Goal: Task Accomplishment & Management: Use online tool/utility

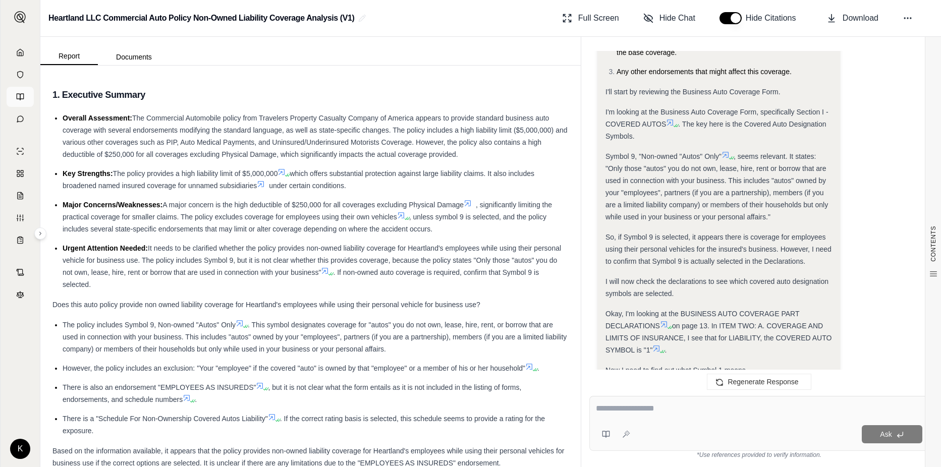
click at [19, 96] on icon at bounding box center [20, 97] width 8 height 8
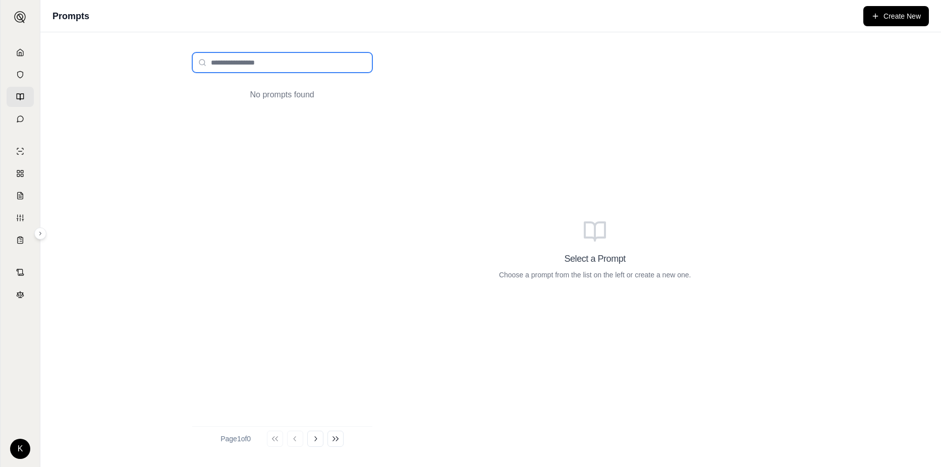
click at [275, 61] on input "search" at bounding box center [282, 62] width 180 height 20
click at [23, 117] on icon at bounding box center [20, 119] width 8 height 8
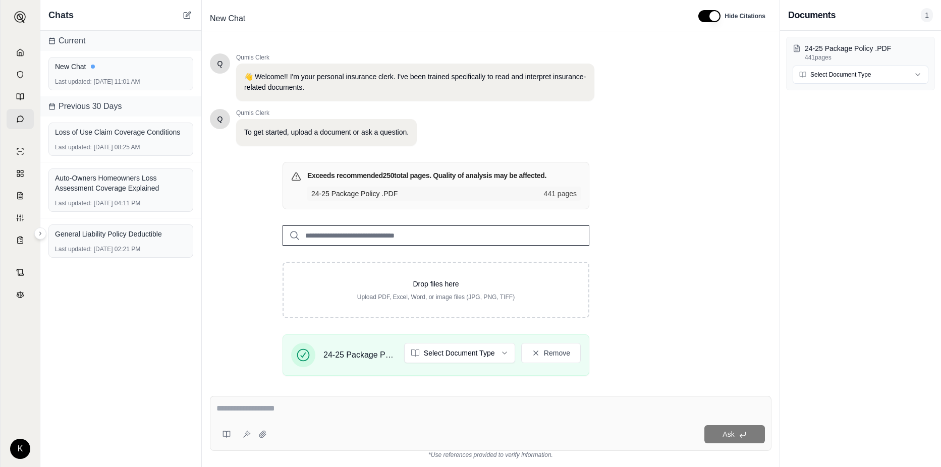
scroll to position [125, 0]
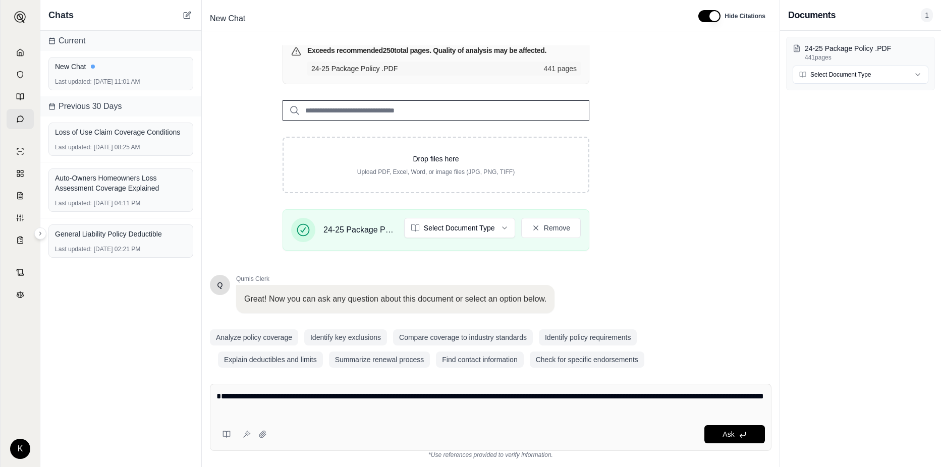
type textarea "**********"
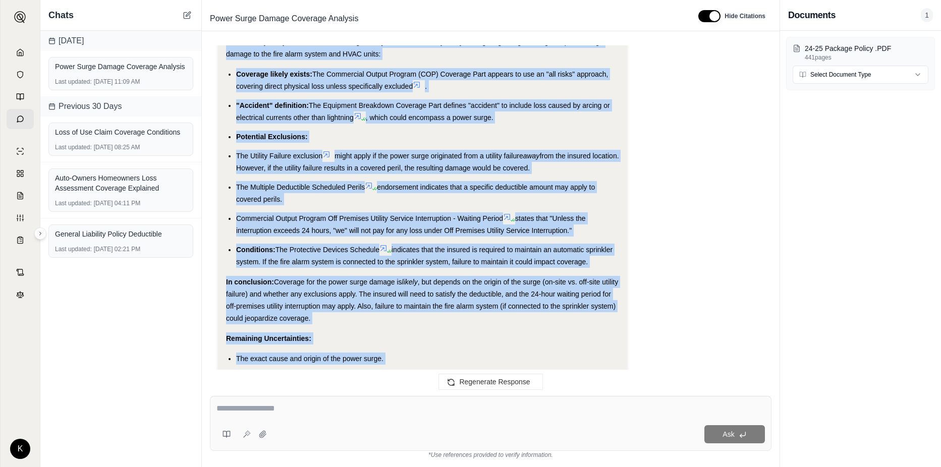
scroll to position [1104, 0]
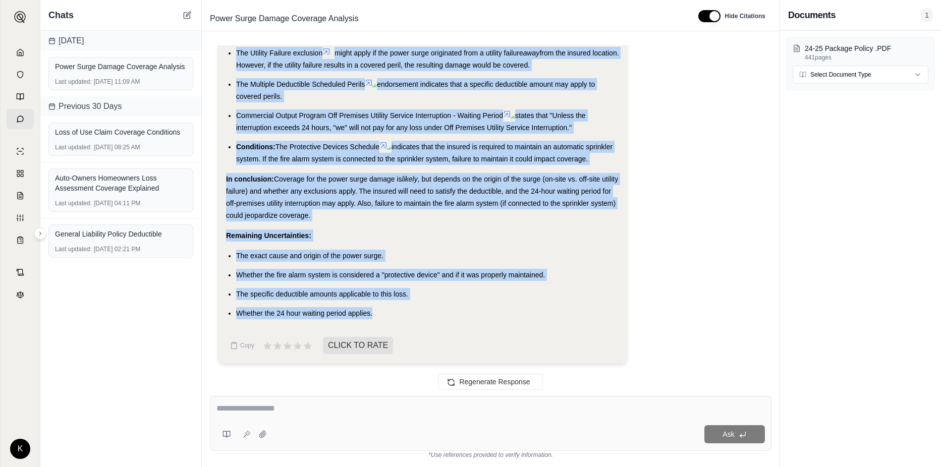
drag, startPoint x: 226, startPoint y: 172, endPoint x: 399, endPoint y: 325, distance: 231.0
drag, startPoint x: 399, startPoint y: 325, endPoint x: 369, endPoint y: 277, distance: 56.0
copy div "Answer: Based on my analysis of the 24-25 Package Policy, here's a summary of m…"
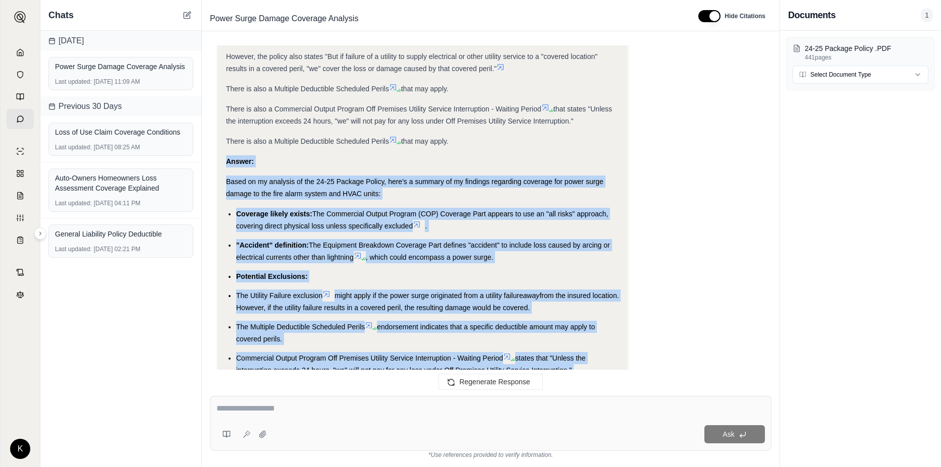
scroll to position [852, 0]
